Goal: Navigation & Orientation: Find specific page/section

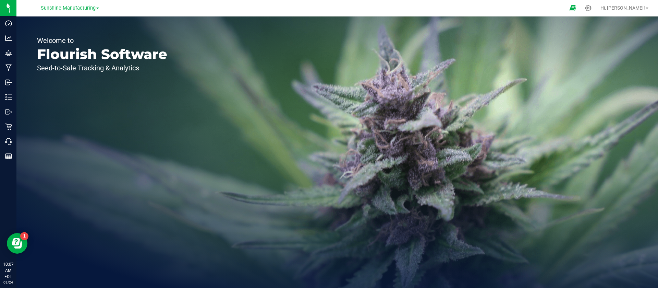
click at [308, 33] on div "Welcome to Flourish Software Seed-to-Sale Tracking & Analytics" at bounding box center [336, 151] width 641 height 271
click at [592, 8] on icon at bounding box center [588, 7] width 7 height 7
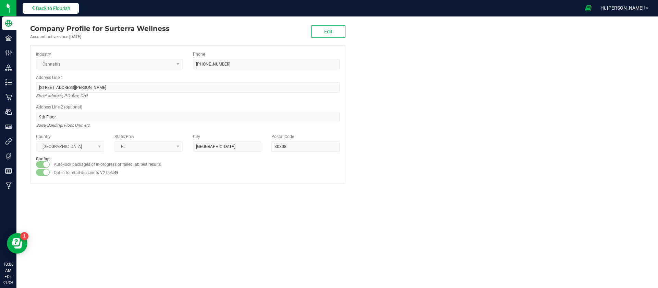
click at [56, 8] on span "Back to Flourish" at bounding box center [53, 7] width 34 height 5
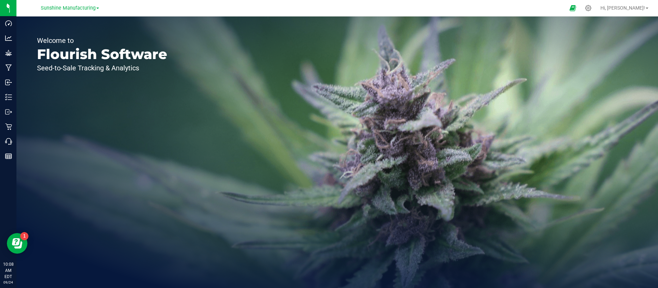
click at [56, 8] on span "Sunshine Manufacturing" at bounding box center [68, 8] width 55 height 6
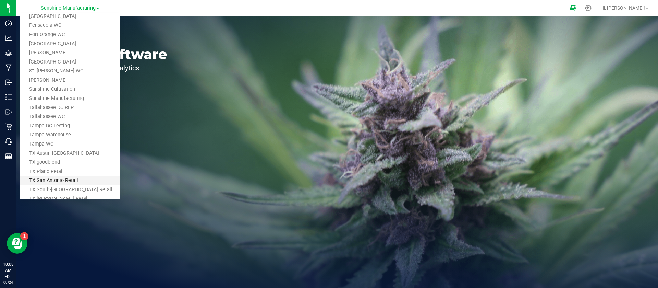
scroll to position [447, 0]
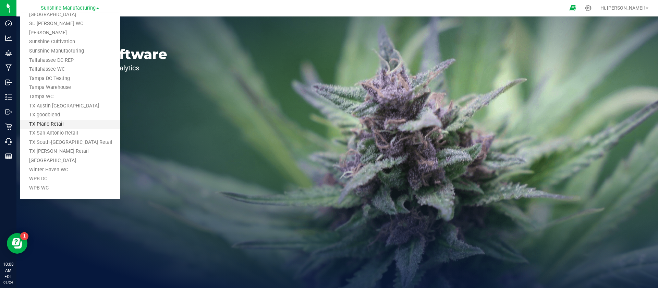
click at [74, 126] on link "TX Plano Retail" at bounding box center [70, 124] width 100 height 9
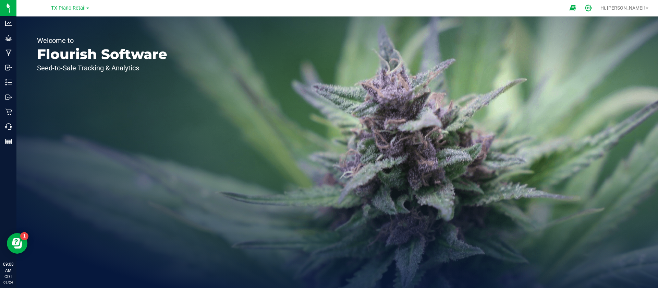
click at [597, 12] on div at bounding box center [588, 8] width 17 height 15
click at [592, 8] on icon at bounding box center [588, 7] width 7 height 7
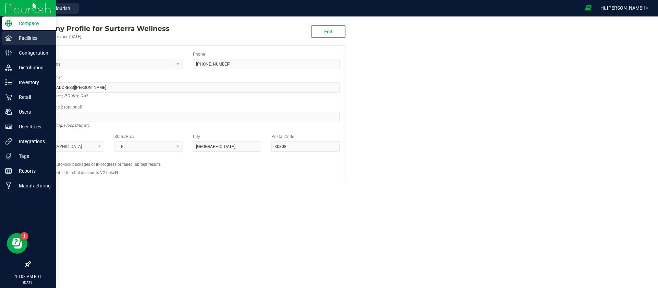
click at [20, 35] on p "Facilities" at bounding box center [32, 38] width 41 height 8
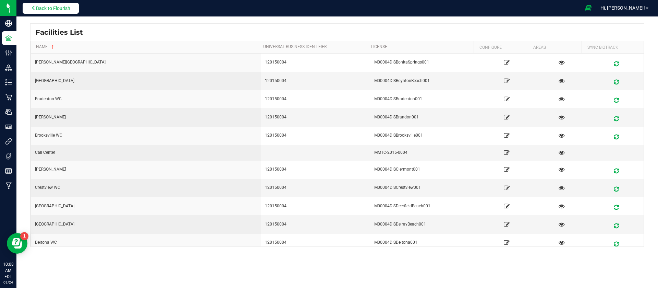
click at [63, 8] on span "Back to Flourish" at bounding box center [53, 7] width 34 height 5
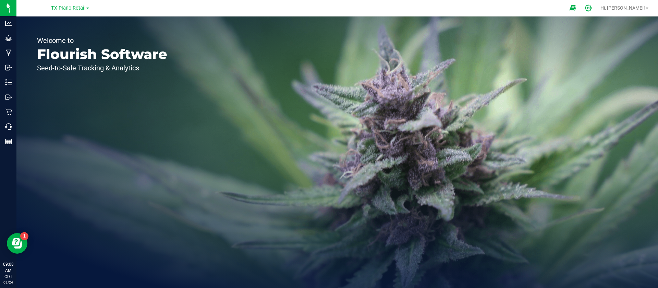
click at [592, 5] on icon at bounding box center [588, 7] width 7 height 7
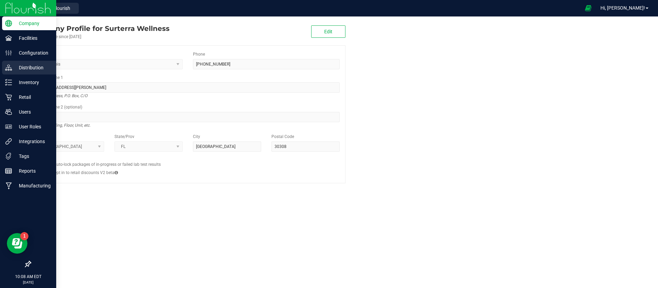
click at [35, 67] on p "Distribution" at bounding box center [32, 67] width 41 height 8
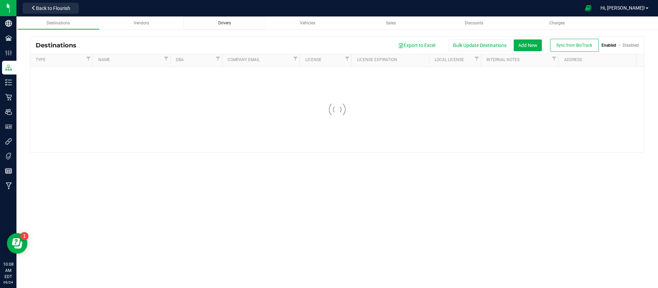
click at [223, 23] on span "Drivers" at bounding box center [224, 23] width 13 height 5
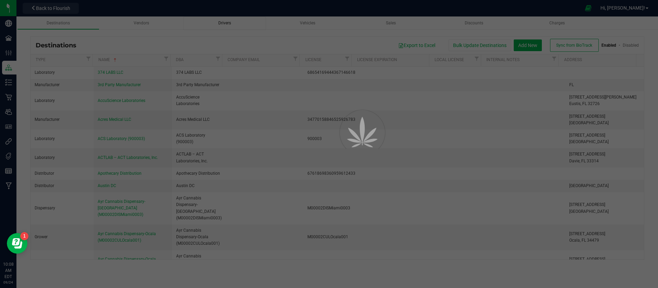
click at [223, 23] on div at bounding box center [329, 144] width 658 height 288
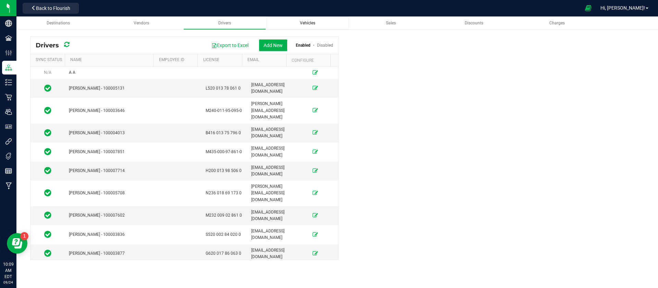
click at [317, 28] on link "Vehicles" at bounding box center [308, 22] width 83 height 13
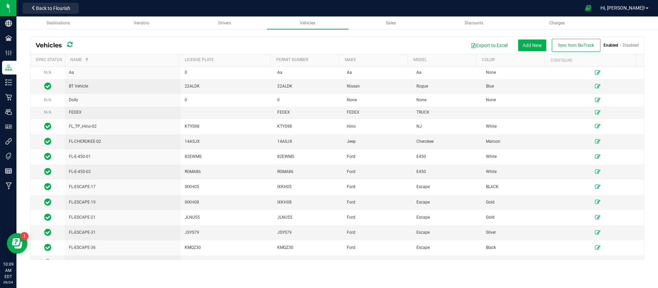
click at [627, 46] on link "Disabled" at bounding box center [631, 45] width 16 height 5
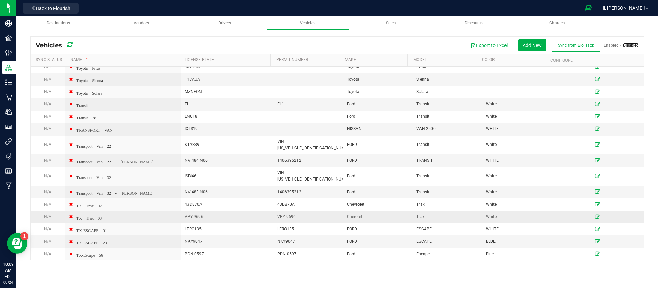
scroll to position [1048, 0]
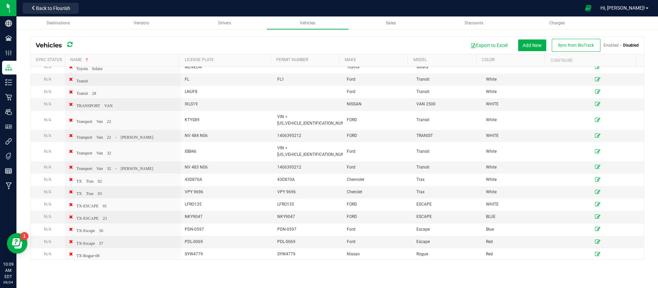
click at [612, 45] on link "Enabled" at bounding box center [610, 45] width 15 height 5
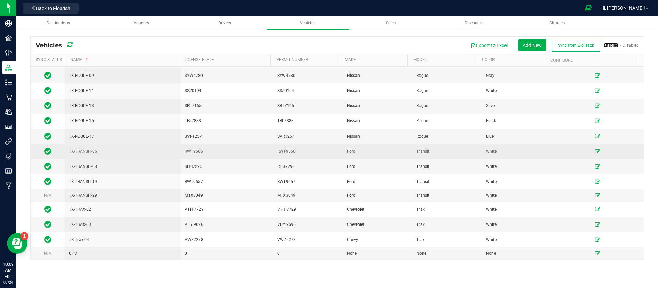
scroll to position [824, 0]
